Goal: Information Seeking & Learning: Check status

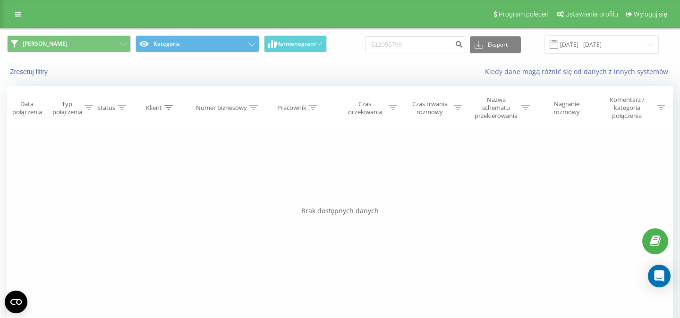
click at [365, 46] on input "512095799" at bounding box center [415, 44] width 100 height 17
type input "732878550"
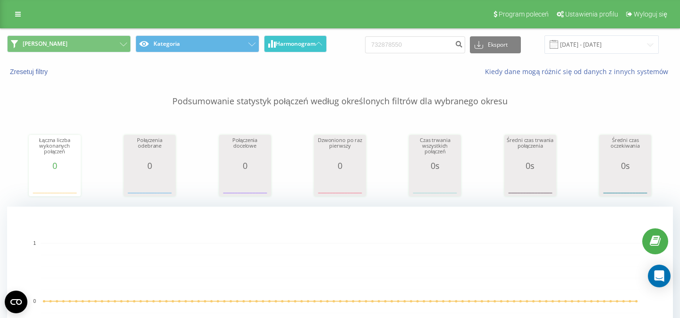
click at [314, 47] on span "Harmonogram" at bounding box center [296, 44] width 40 height 7
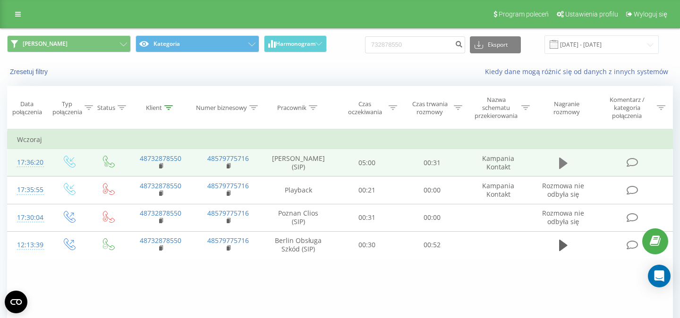
click at [559, 165] on icon at bounding box center [563, 163] width 8 height 11
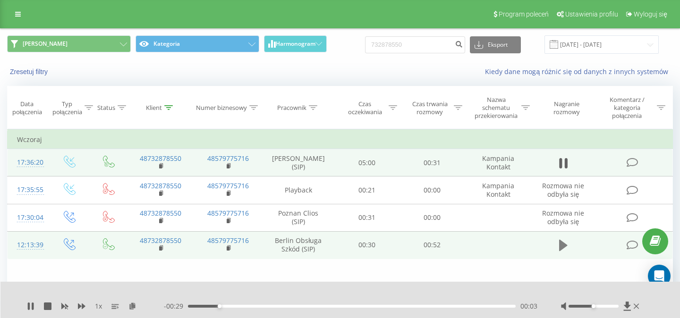
click at [561, 248] on icon at bounding box center [563, 245] width 8 height 11
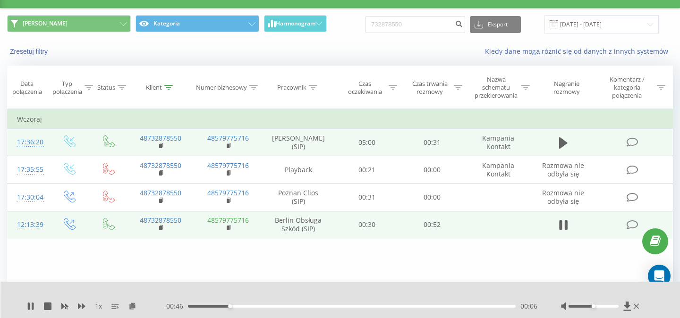
scroll to position [15, 0]
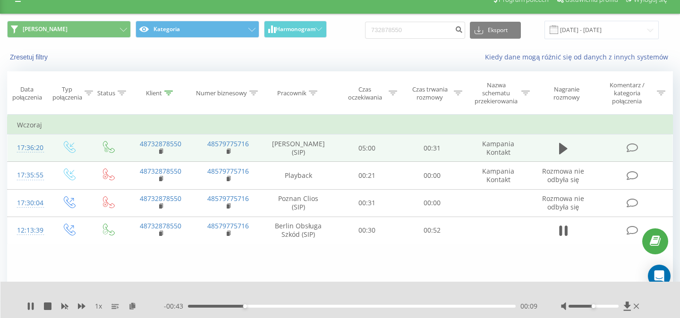
click at [568, 242] on td at bounding box center [563, 230] width 62 height 27
click at [565, 235] on icon at bounding box center [566, 231] width 3 height 10
drag, startPoint x: 423, startPoint y: 32, endPoint x: 347, endPoint y: 31, distance: 76.0
click at [365, 31] on input "732878550" at bounding box center [415, 30] width 100 height 17
paste input "60433456"
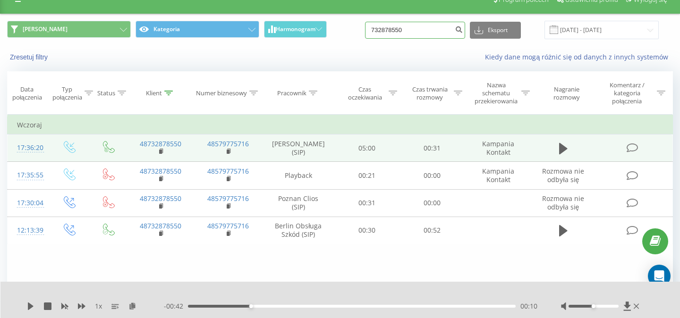
type input "604334560"
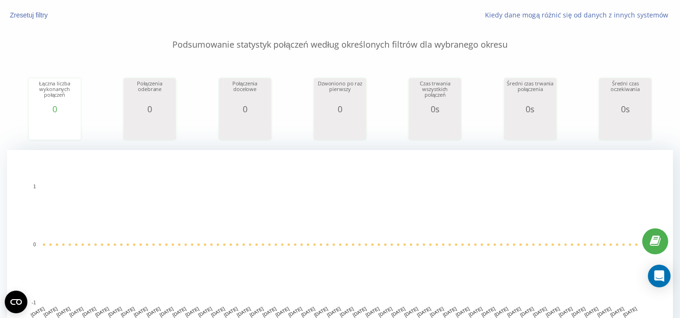
scroll to position [44, 0]
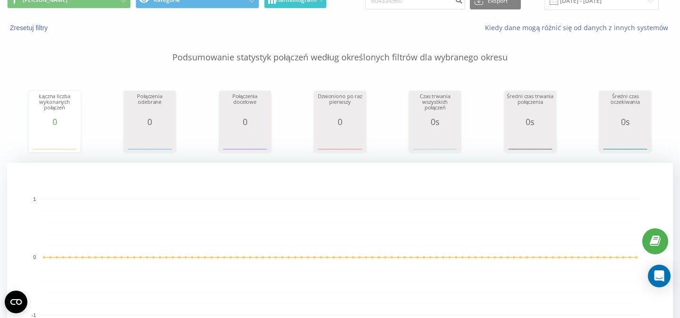
click at [313, 5] on button "Harmonogram" at bounding box center [295, 0] width 63 height 17
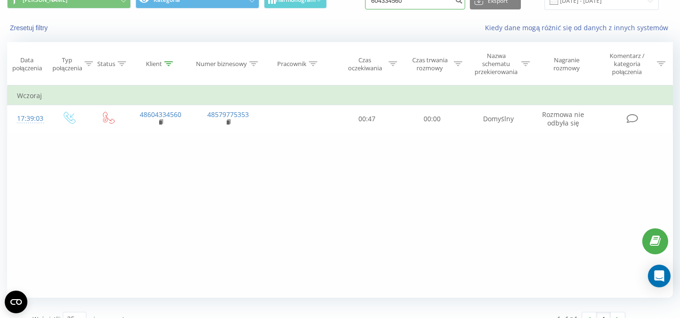
click at [423, 9] on input "604334560" at bounding box center [415, 0] width 100 height 17
paste input "93790153"
type input "693790153"
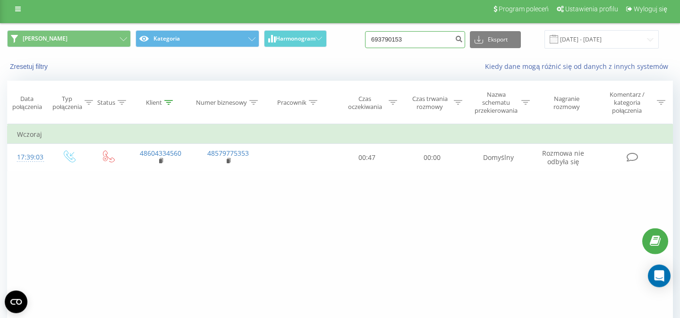
scroll to position [0, 0]
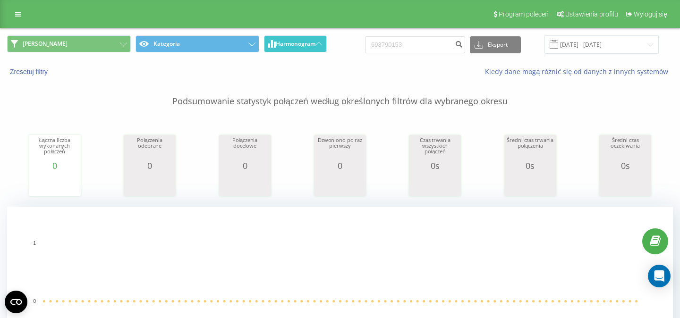
click at [319, 49] on button "Harmonogram" at bounding box center [295, 43] width 63 height 17
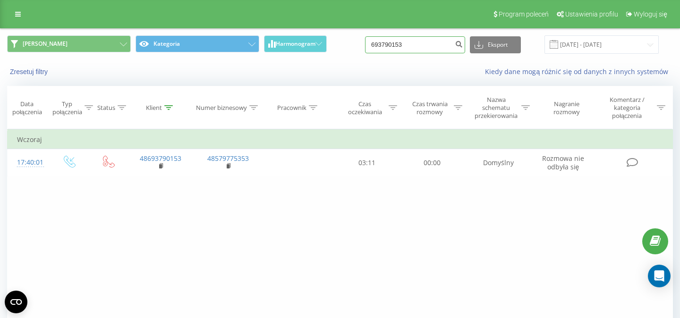
drag, startPoint x: 417, startPoint y: 50, endPoint x: 342, endPoint y: 50, distance: 75.1
click at [365, 50] on input "693790153" at bounding box center [415, 44] width 100 height 17
paste input "502787546"
type input "502787546"
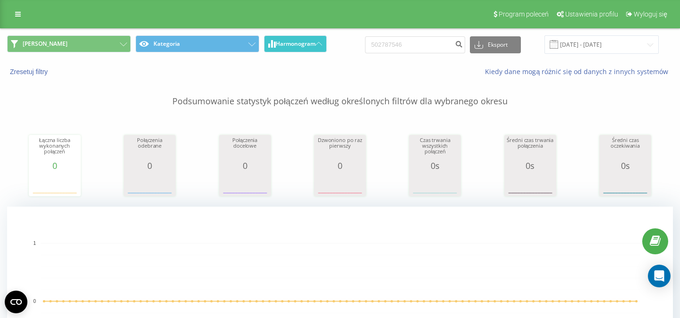
click at [311, 45] on span "Harmonogram" at bounding box center [296, 44] width 40 height 7
